Goal: Task Accomplishment & Management: Manage account settings

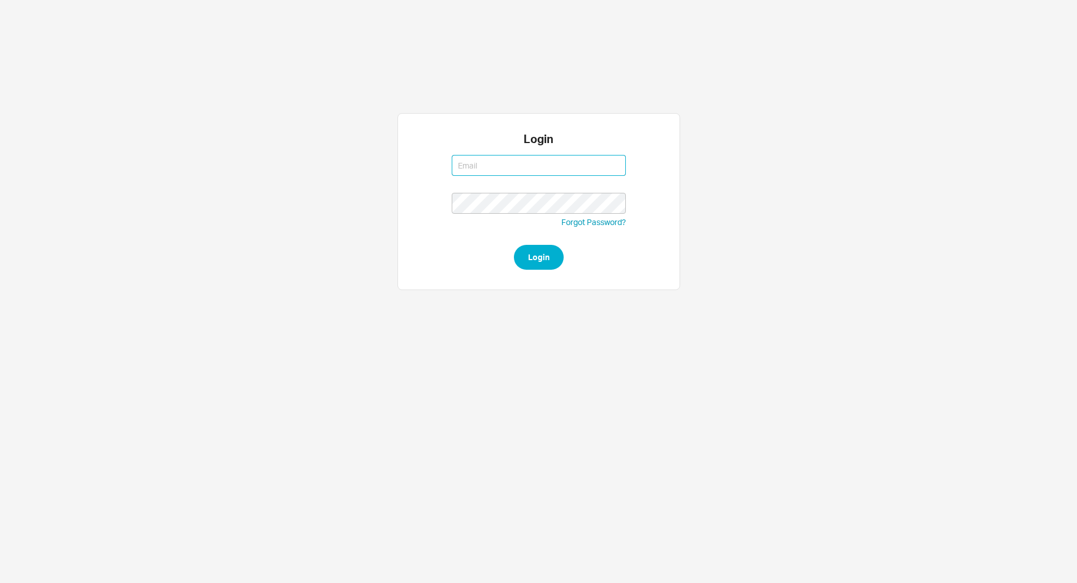
type input "issac@asbathnj.com"
click at [514, 245] on button "Login" at bounding box center [539, 257] width 50 height 25
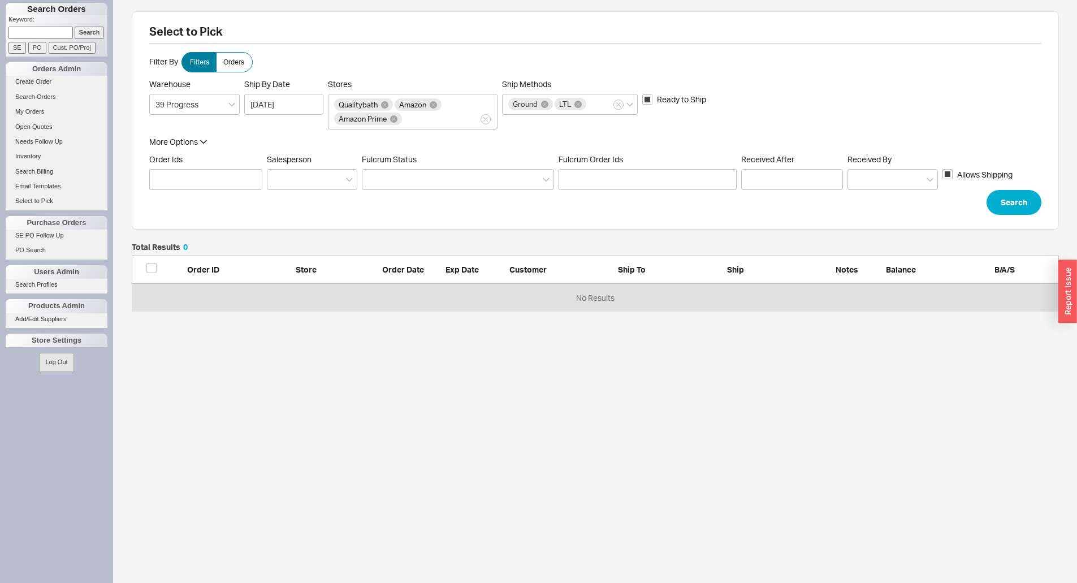
scroll to position [60, 919]
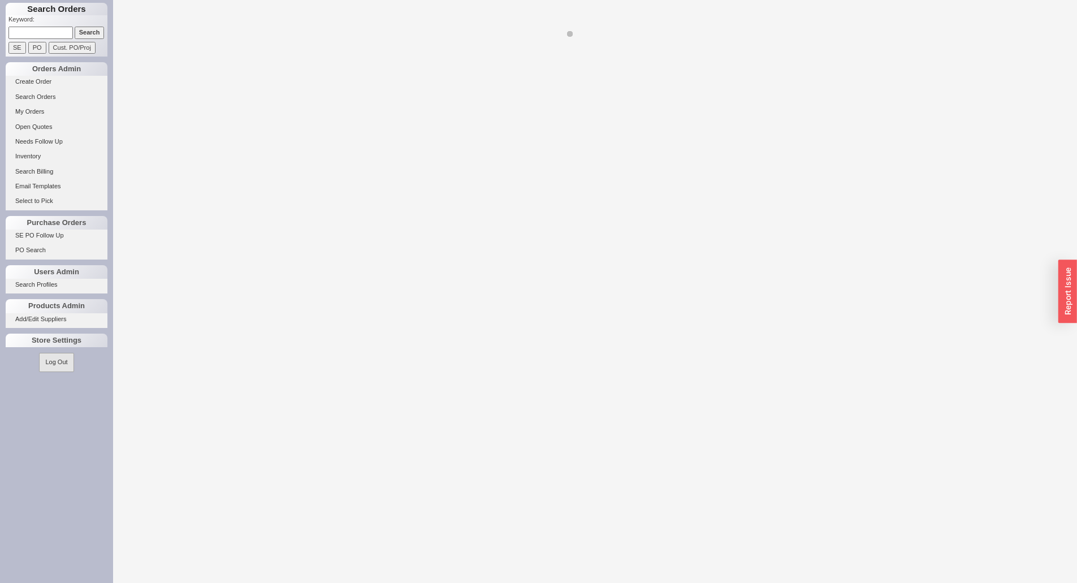
select select "LOW"
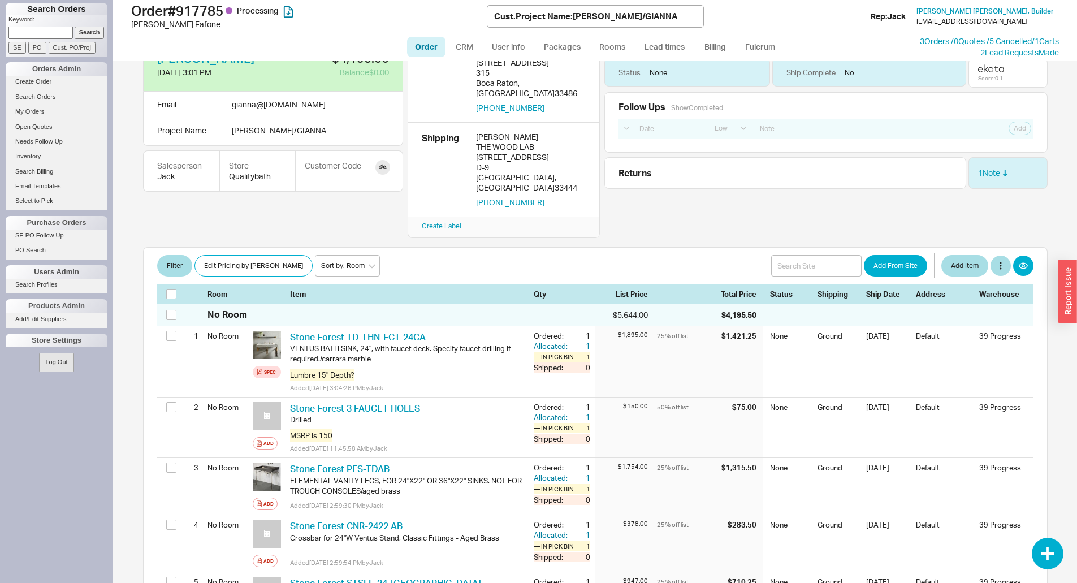
scroll to position [57, 0]
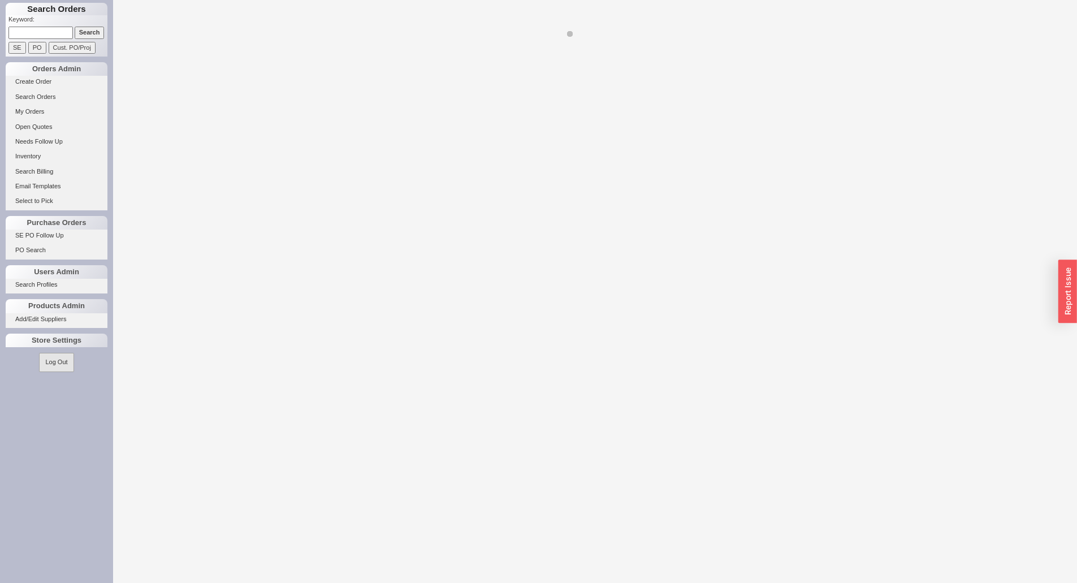
select select "LOW"
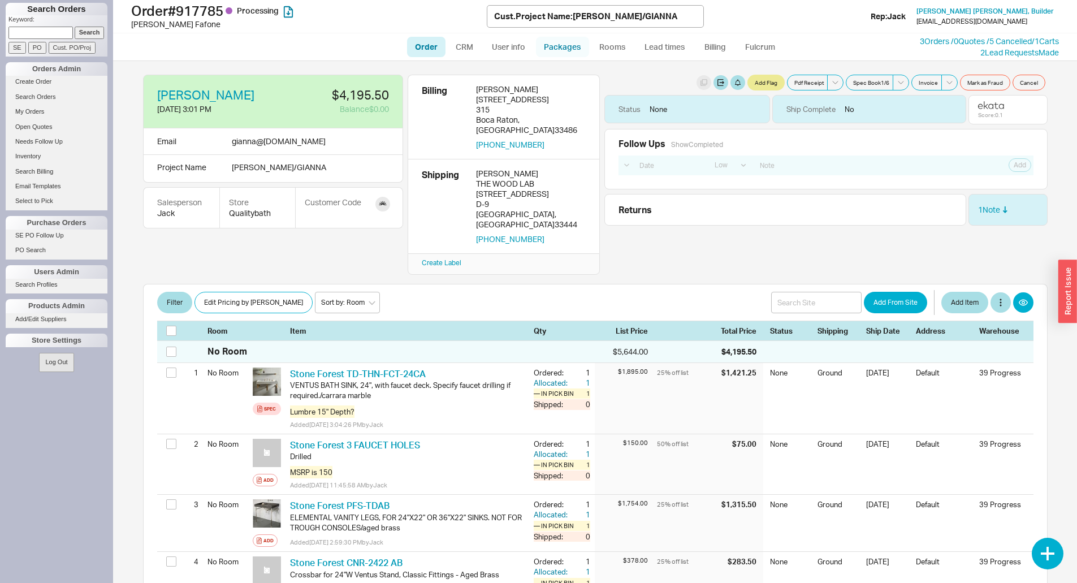
click at [572, 50] on link "Packages" at bounding box center [562, 47] width 53 height 20
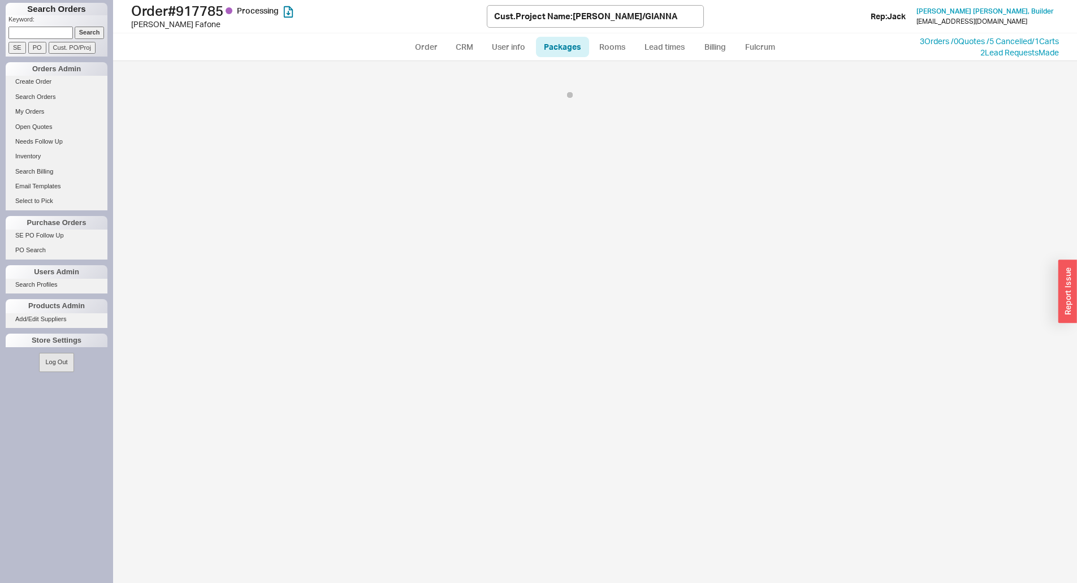
select select "1"
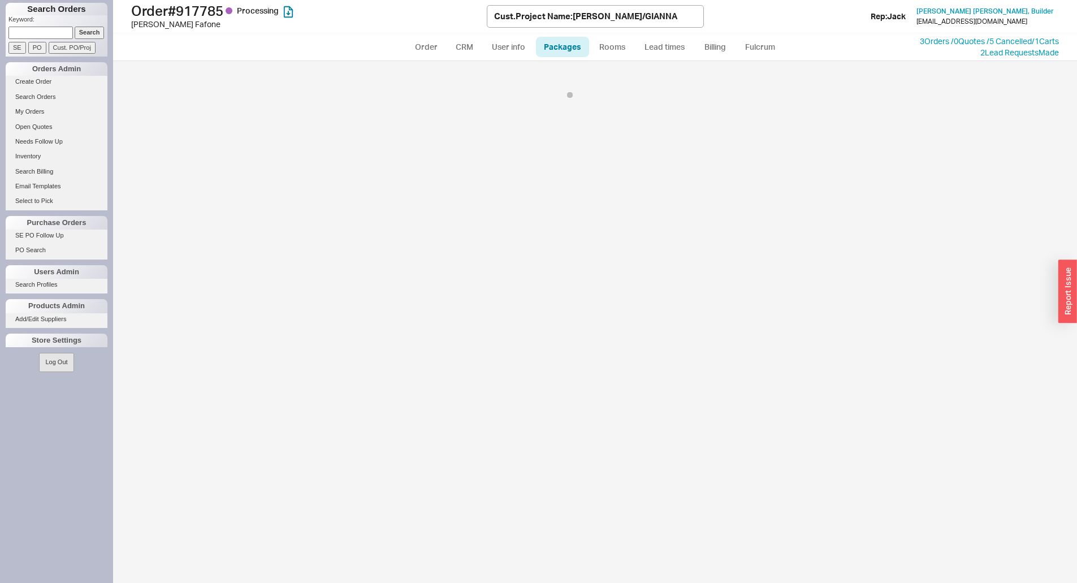
select select "1"
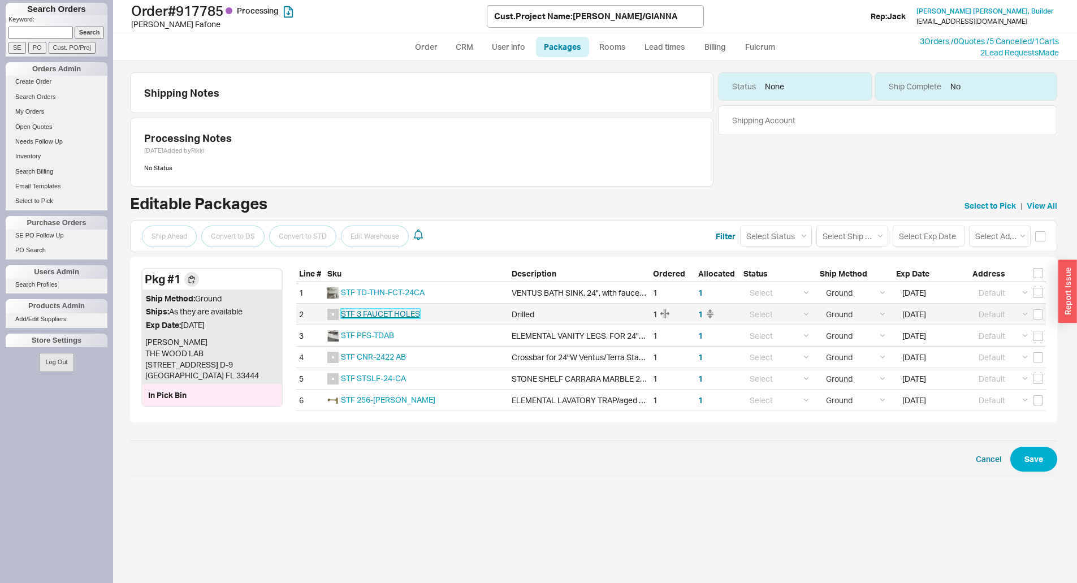
click at [358, 312] on span "STF 3 FAUCET HOLES" at bounding box center [380, 314] width 79 height 10
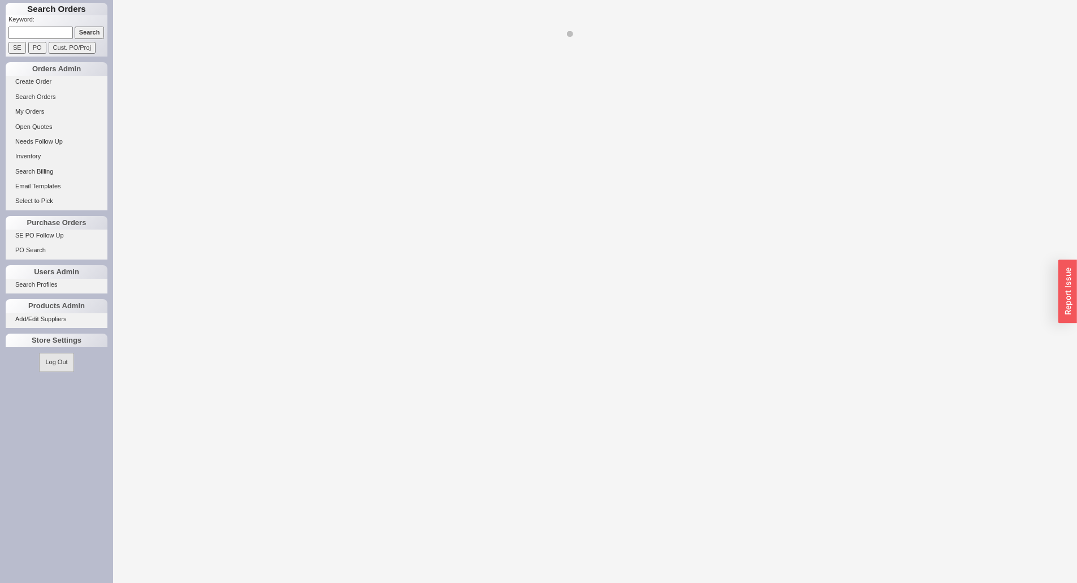
select select "LOW"
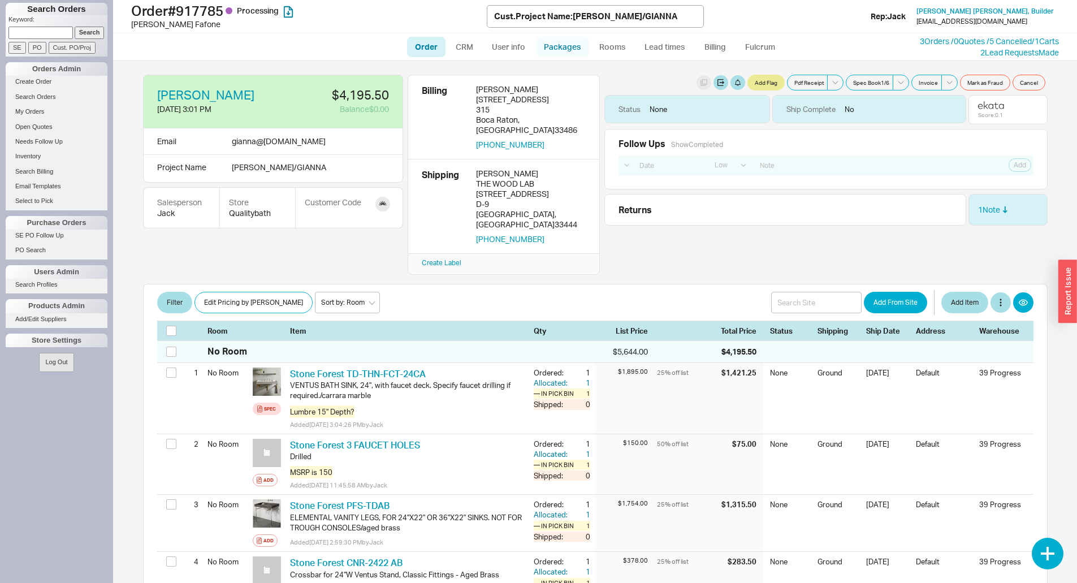
click at [560, 48] on link "Packages" at bounding box center [562, 47] width 53 height 20
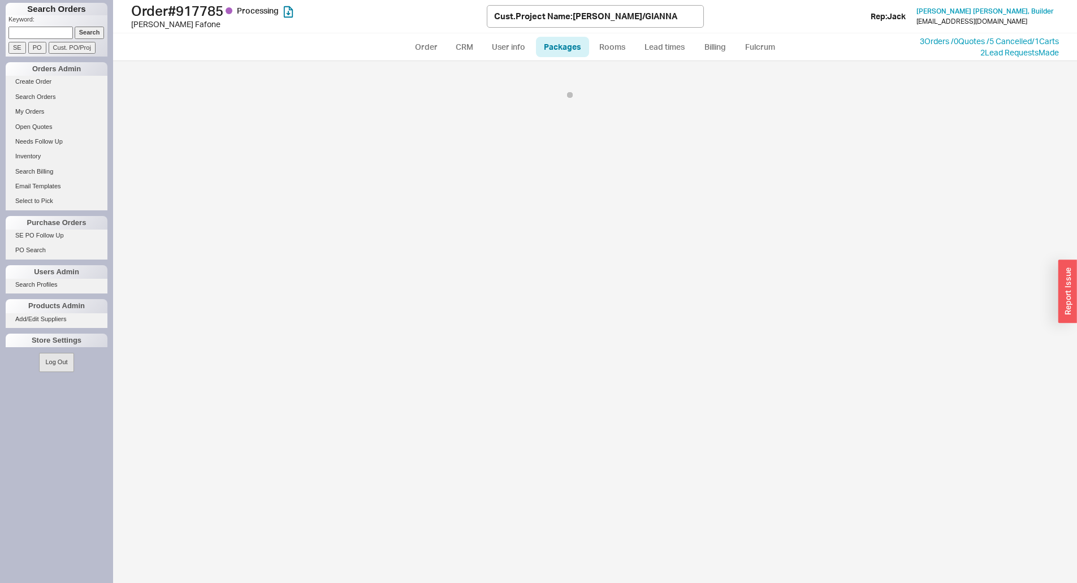
select select "1"
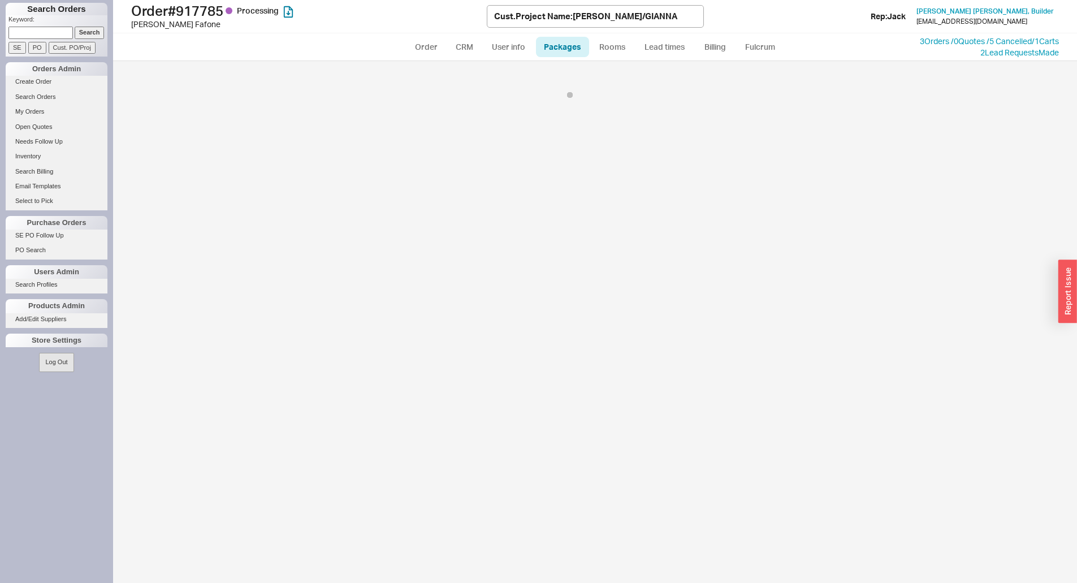
select select "1"
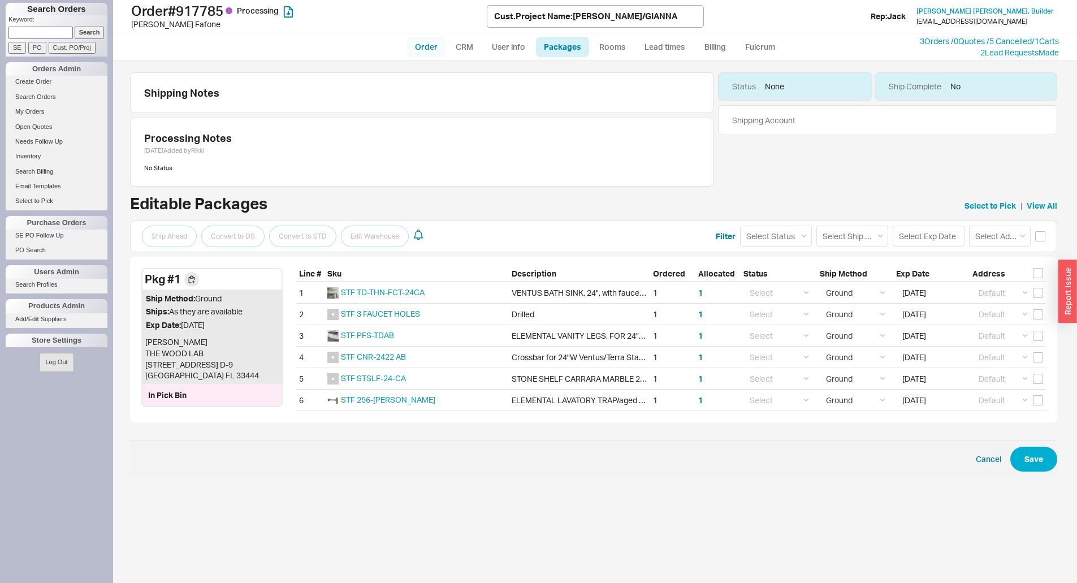
click at [433, 45] on link "Order" at bounding box center [426, 47] width 38 height 20
select select "LOW"
